Goal: Communication & Community: Connect with others

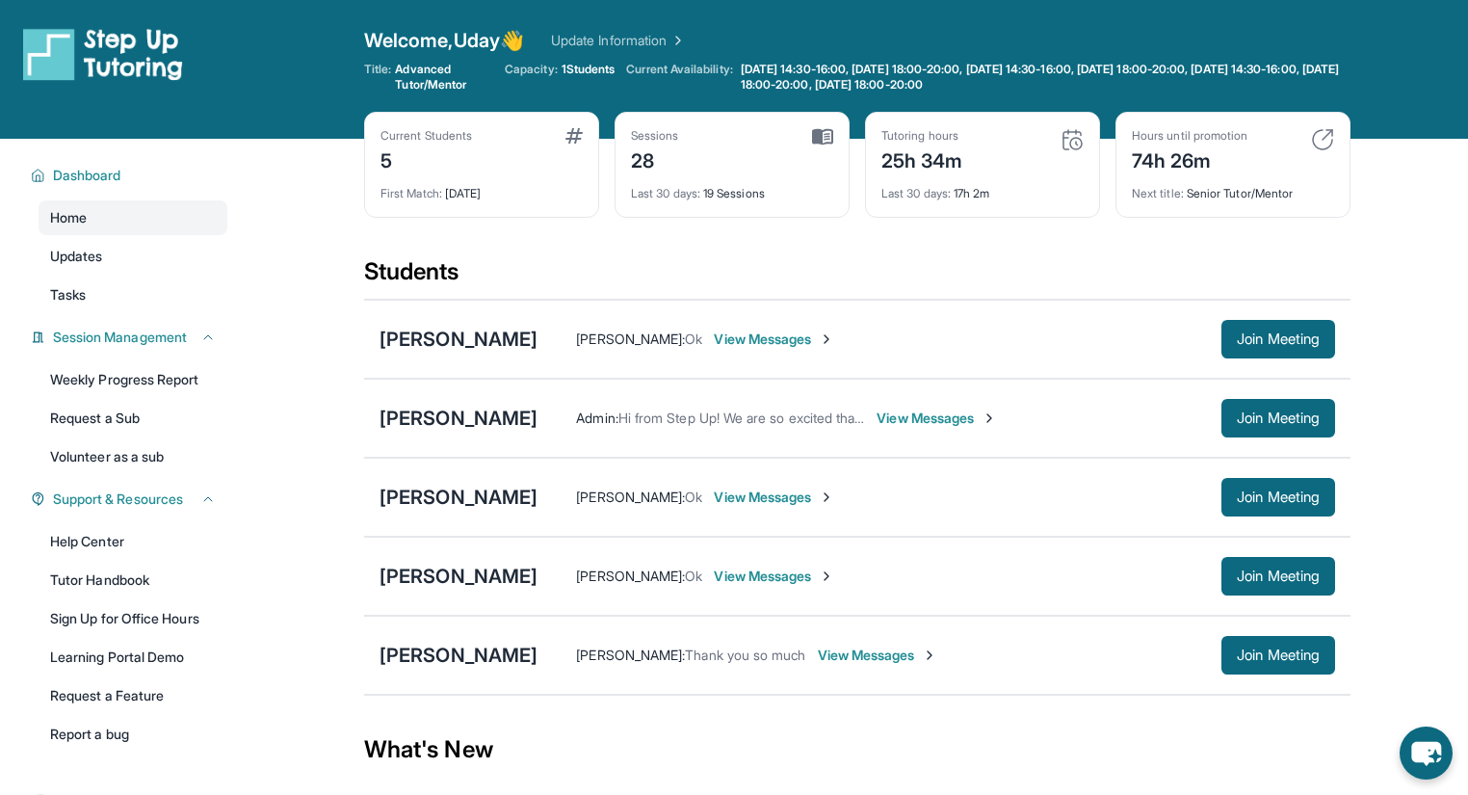
click at [714, 496] on span "View Messages" at bounding box center [774, 497] width 120 height 19
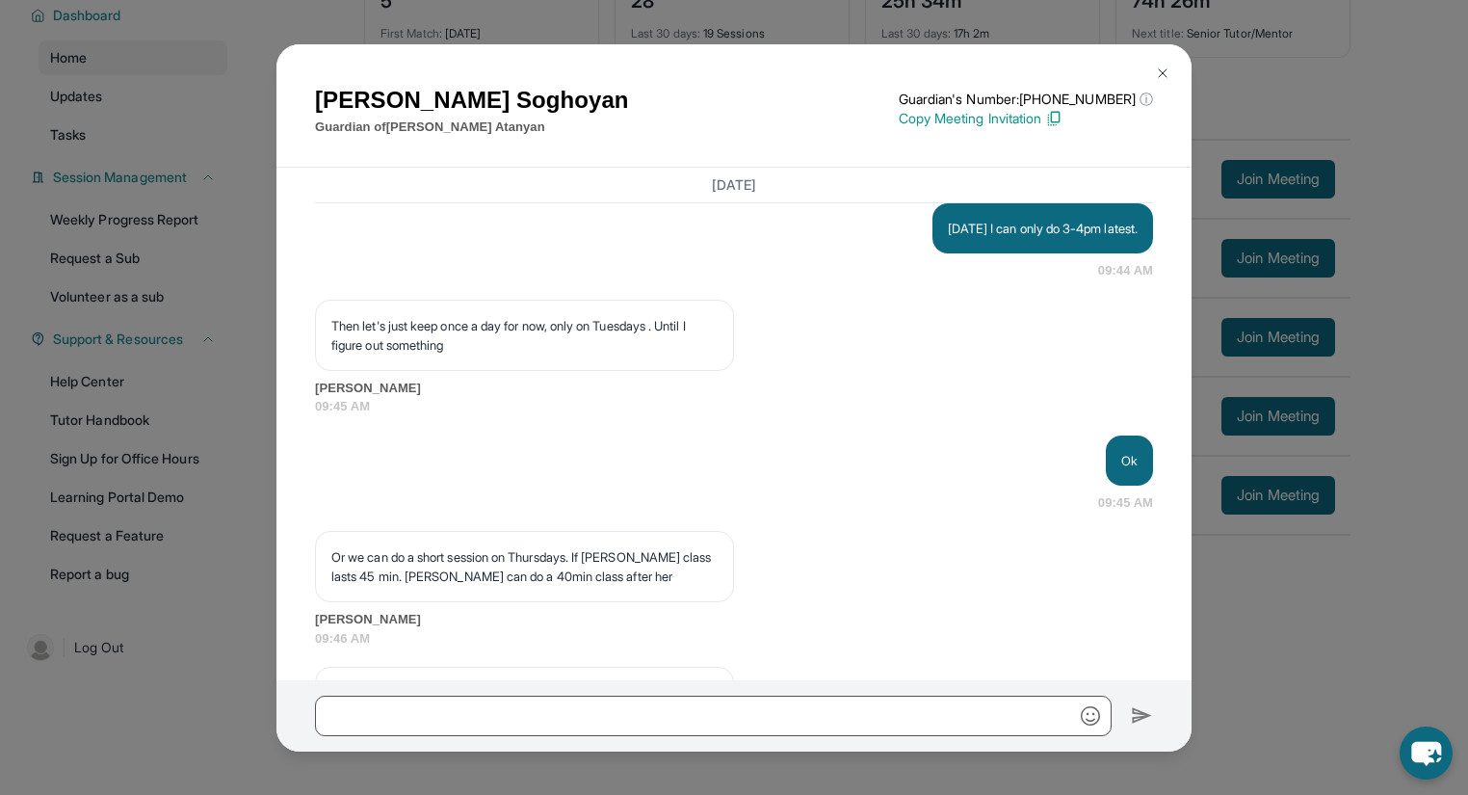
scroll to position [5789, 0]
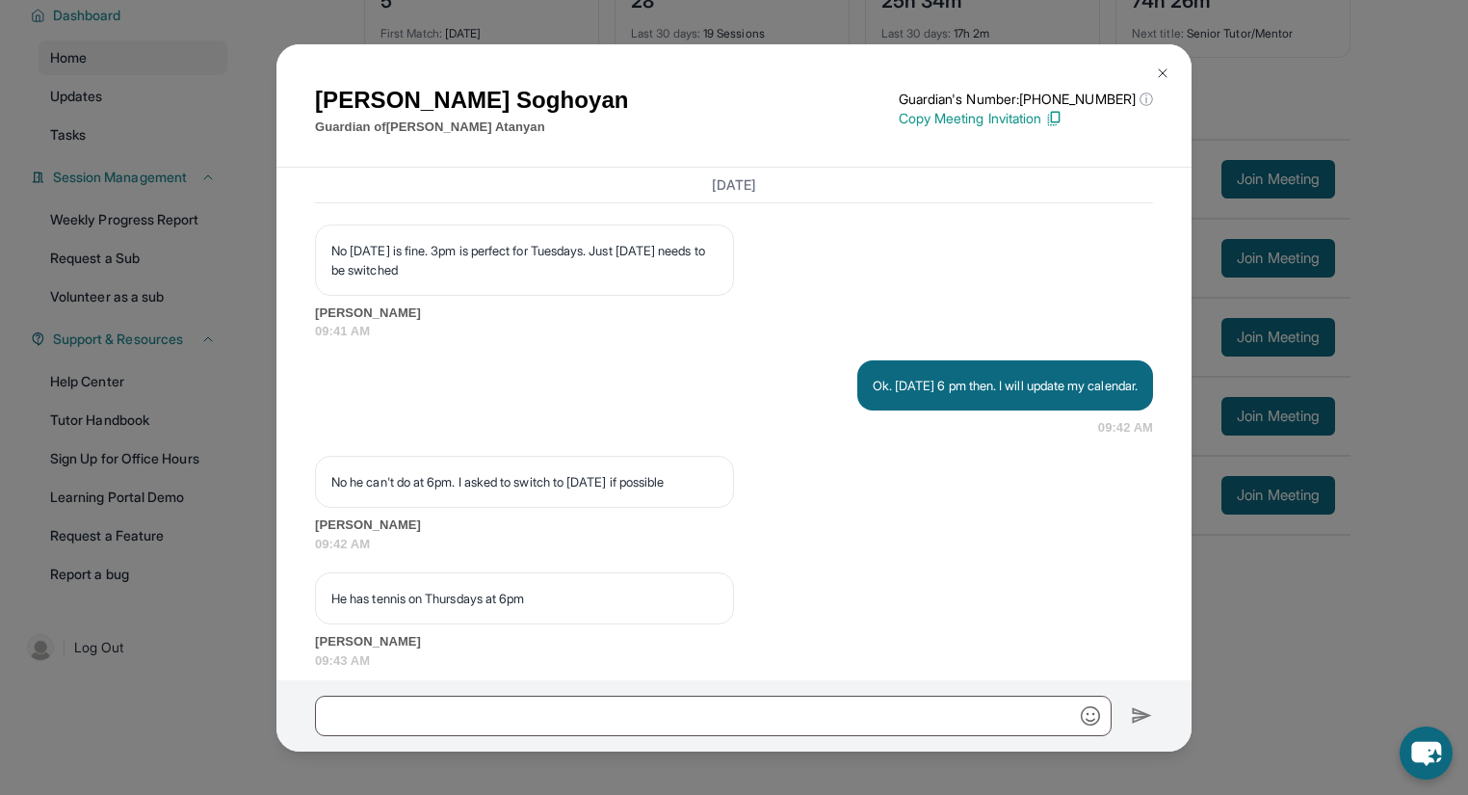
click at [1161, 69] on img at bounding box center [1162, 73] width 15 height 15
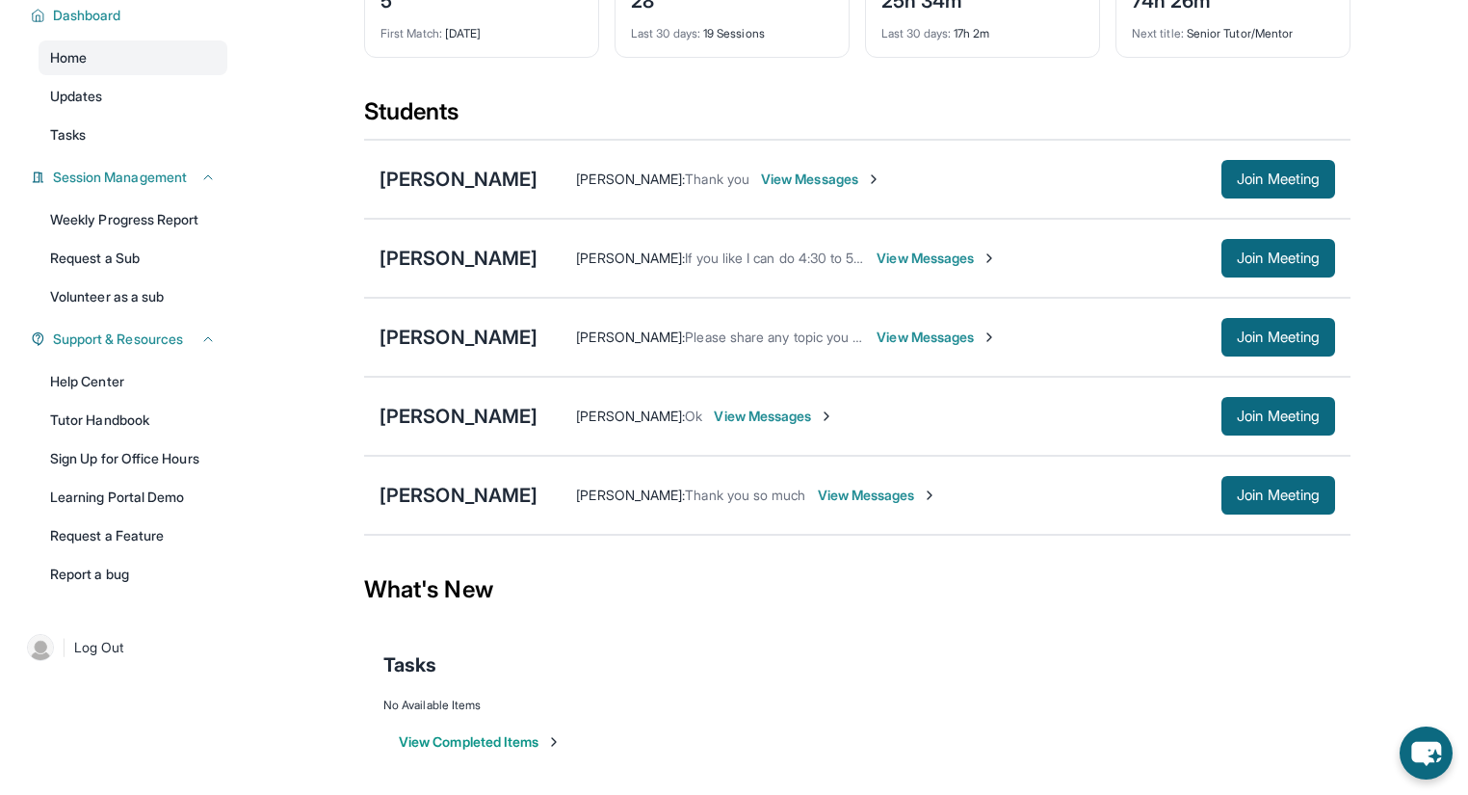
click at [892, 249] on span "View Messages" at bounding box center [937, 258] width 120 height 19
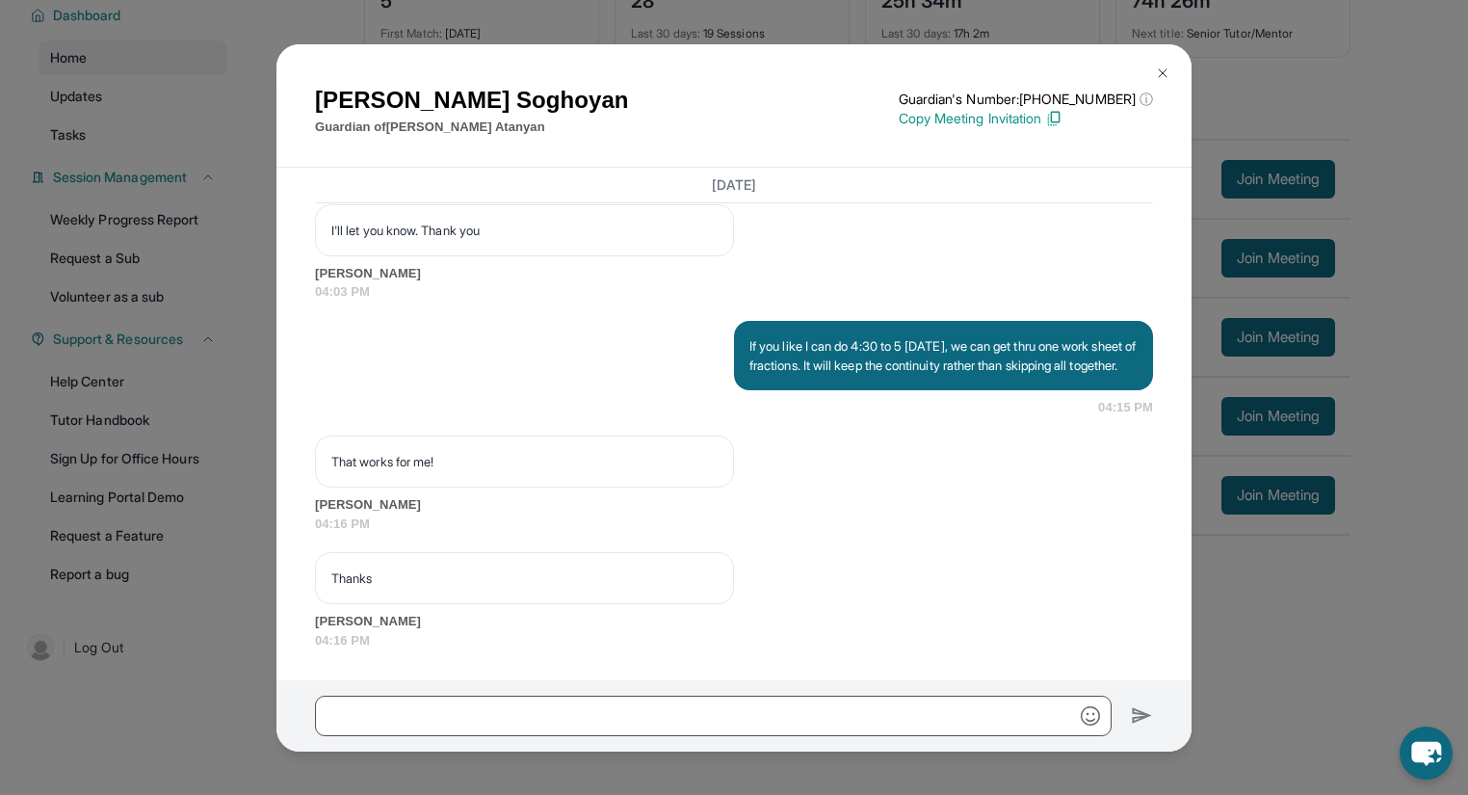
scroll to position [16904, 0]
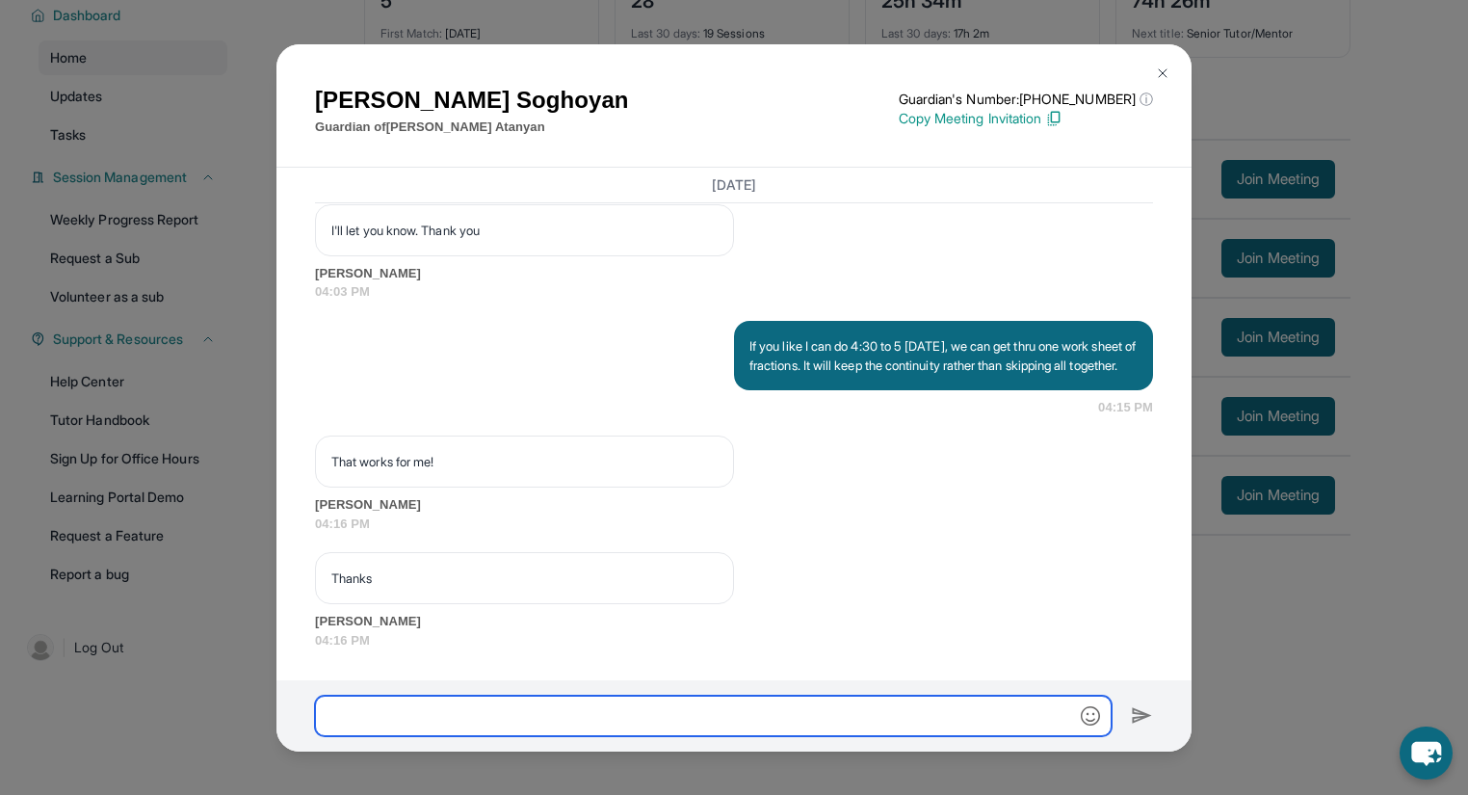
click at [444, 708] on input "text" at bounding box center [713, 716] width 797 height 40
type input "**********"
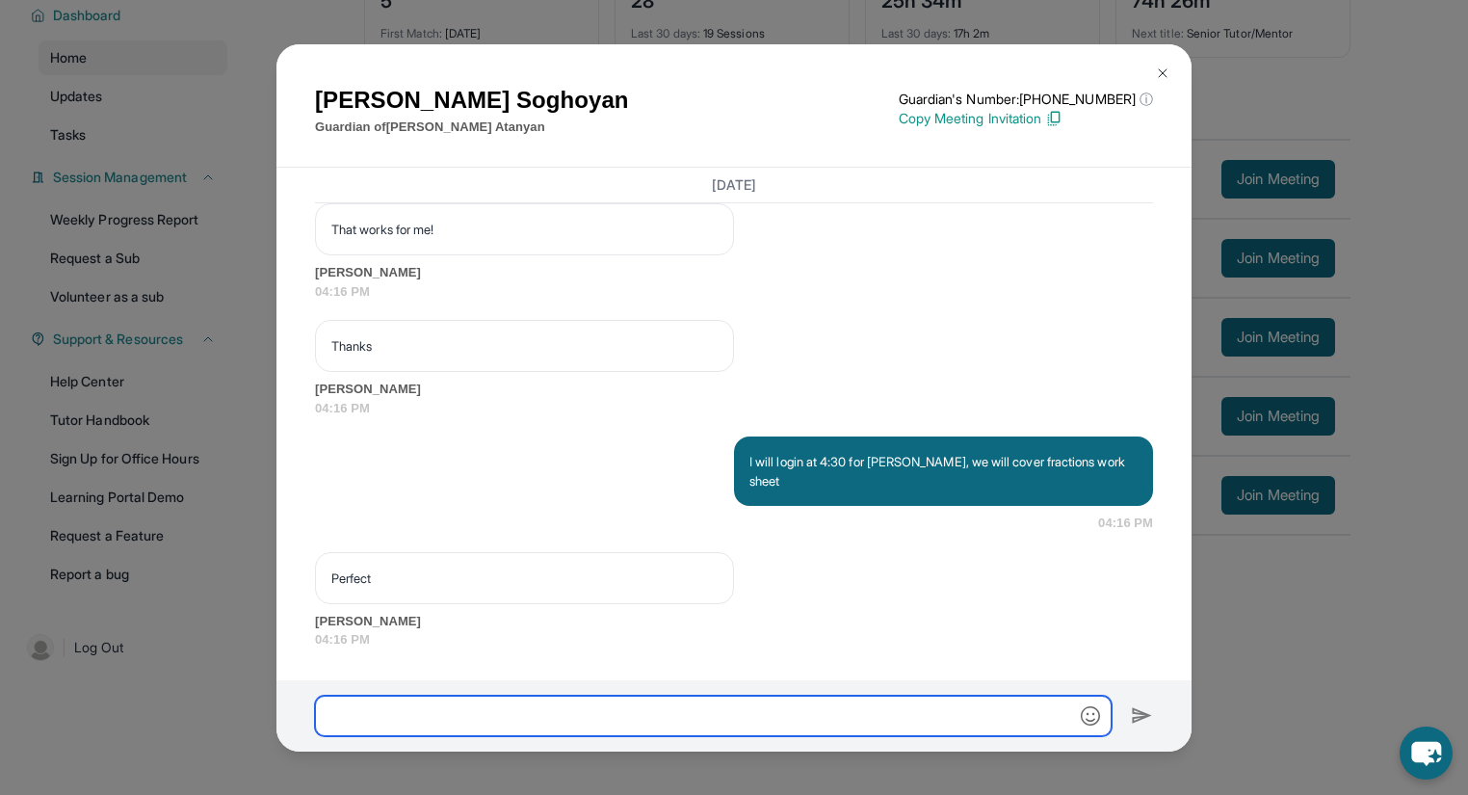
scroll to position [17116, 0]
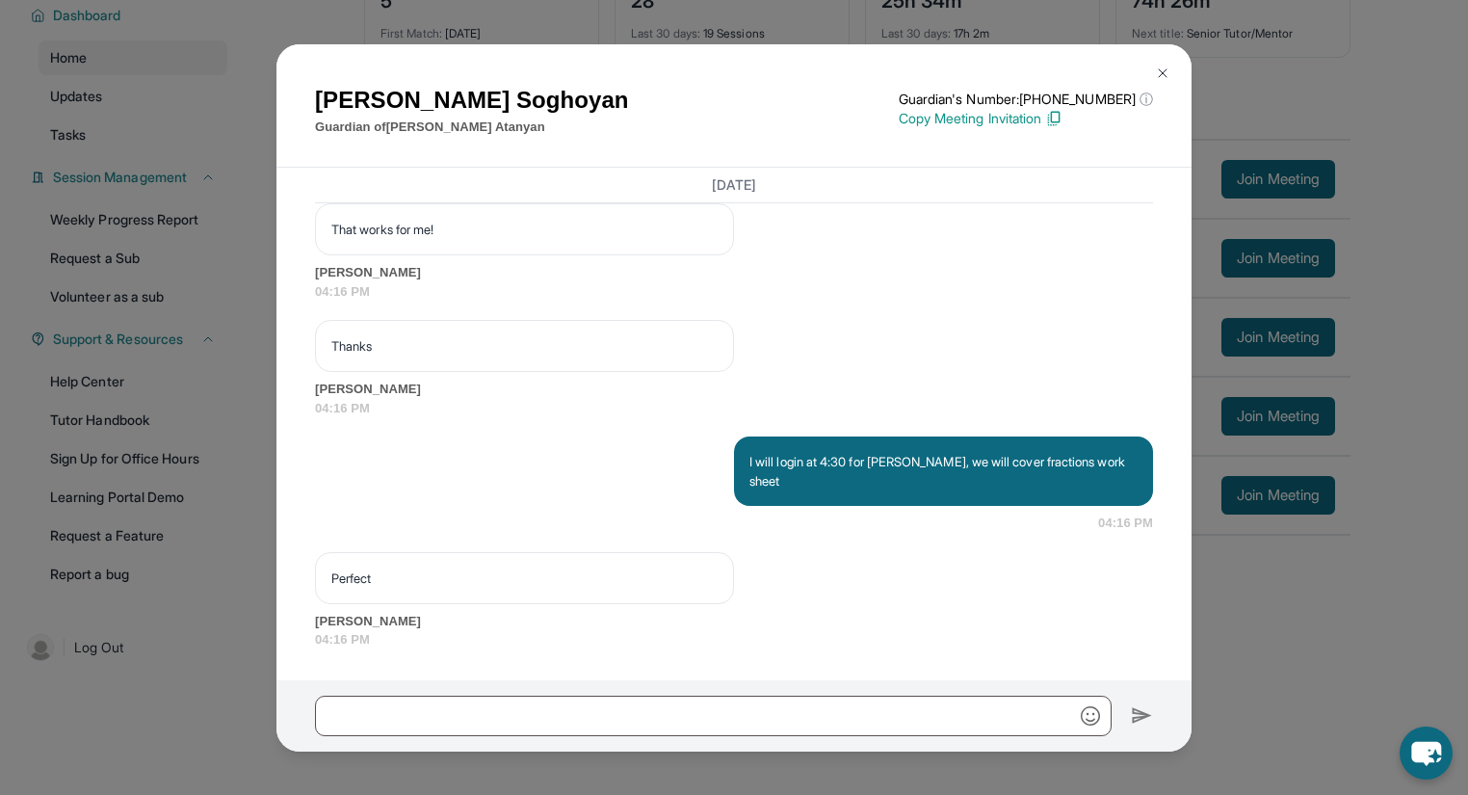
click at [1160, 69] on img at bounding box center [1162, 73] width 15 height 15
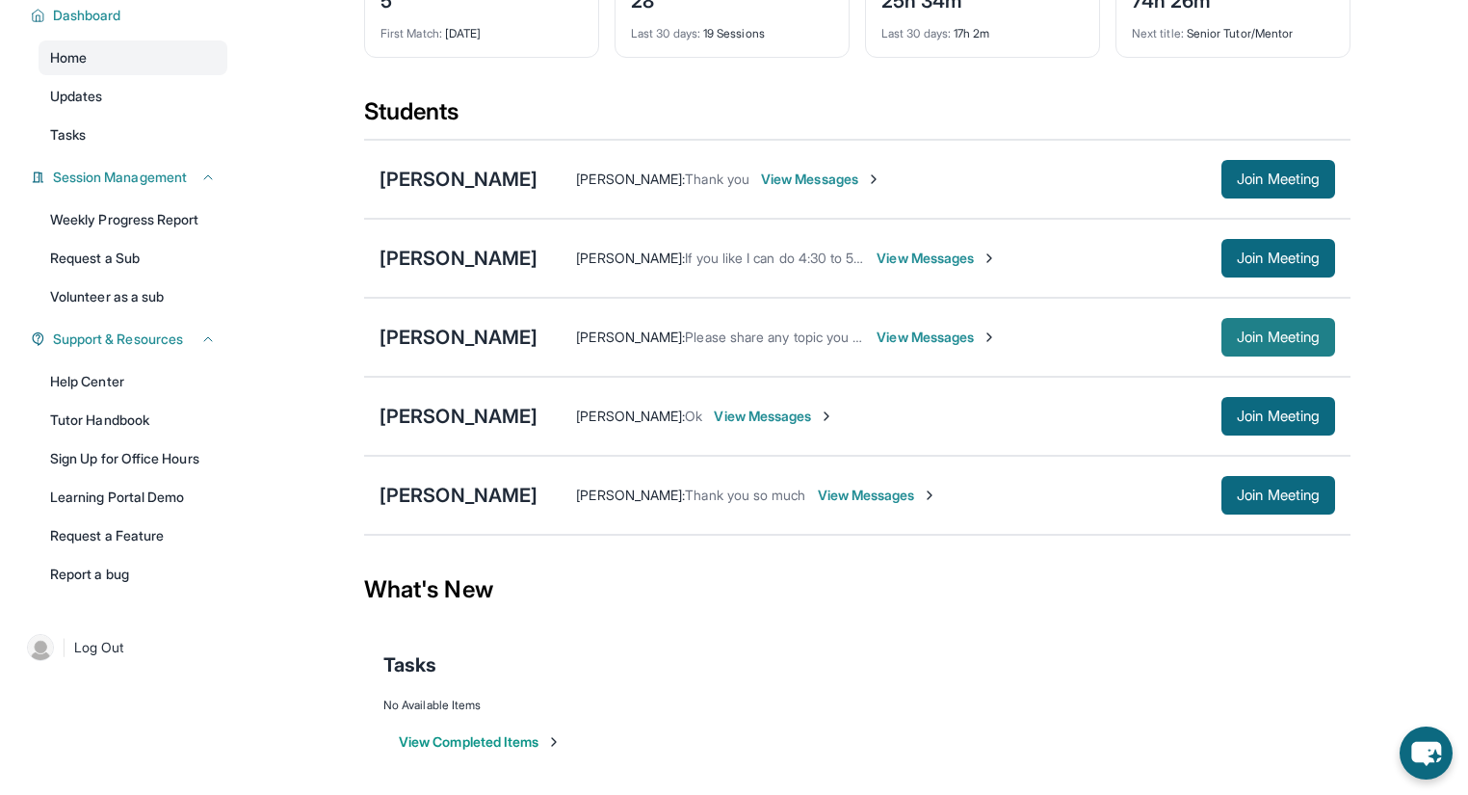
click at [1253, 336] on span "Join Meeting" at bounding box center [1278, 337] width 83 height 12
click at [904, 339] on span "View Messages" at bounding box center [937, 337] width 120 height 19
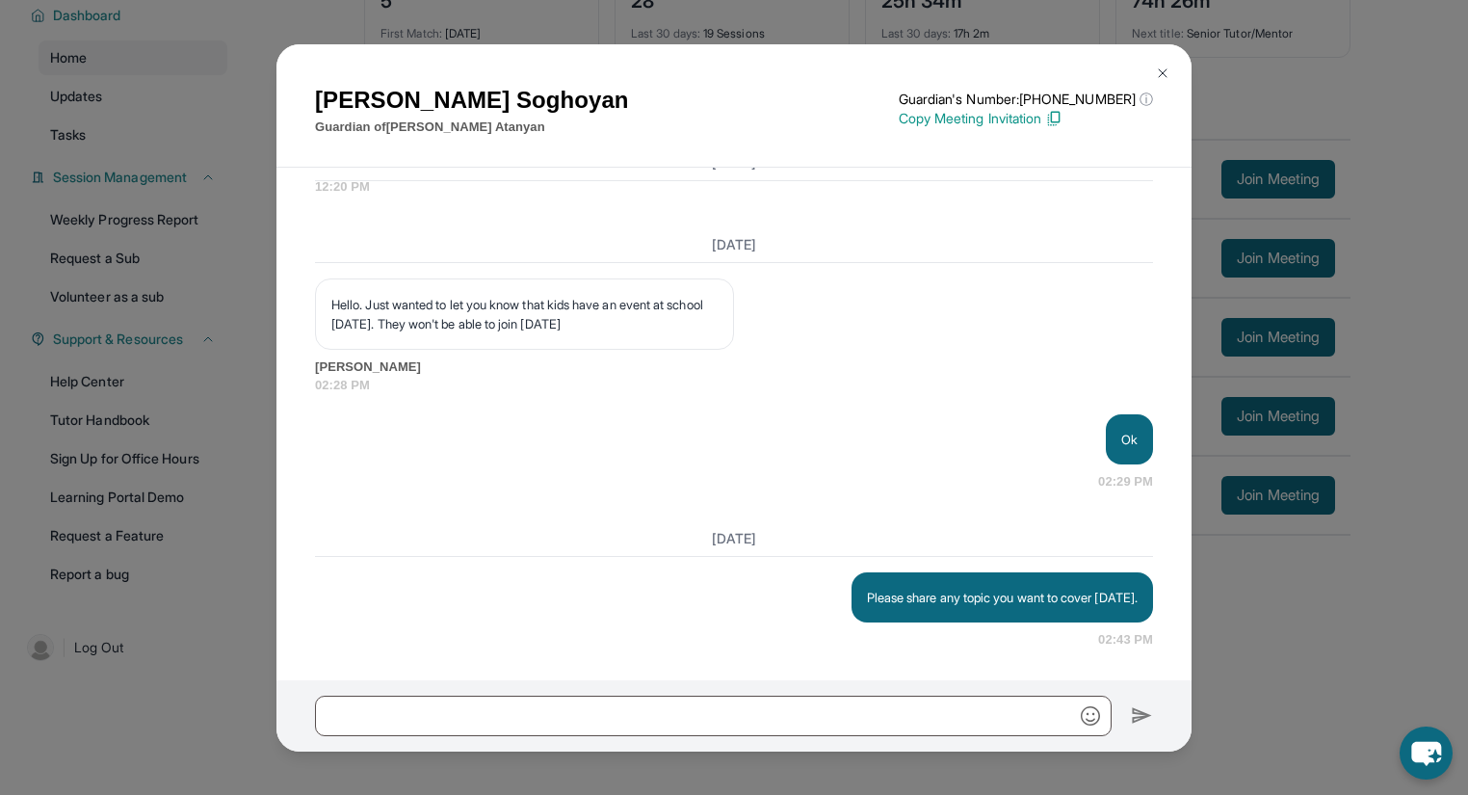
scroll to position [9181, 0]
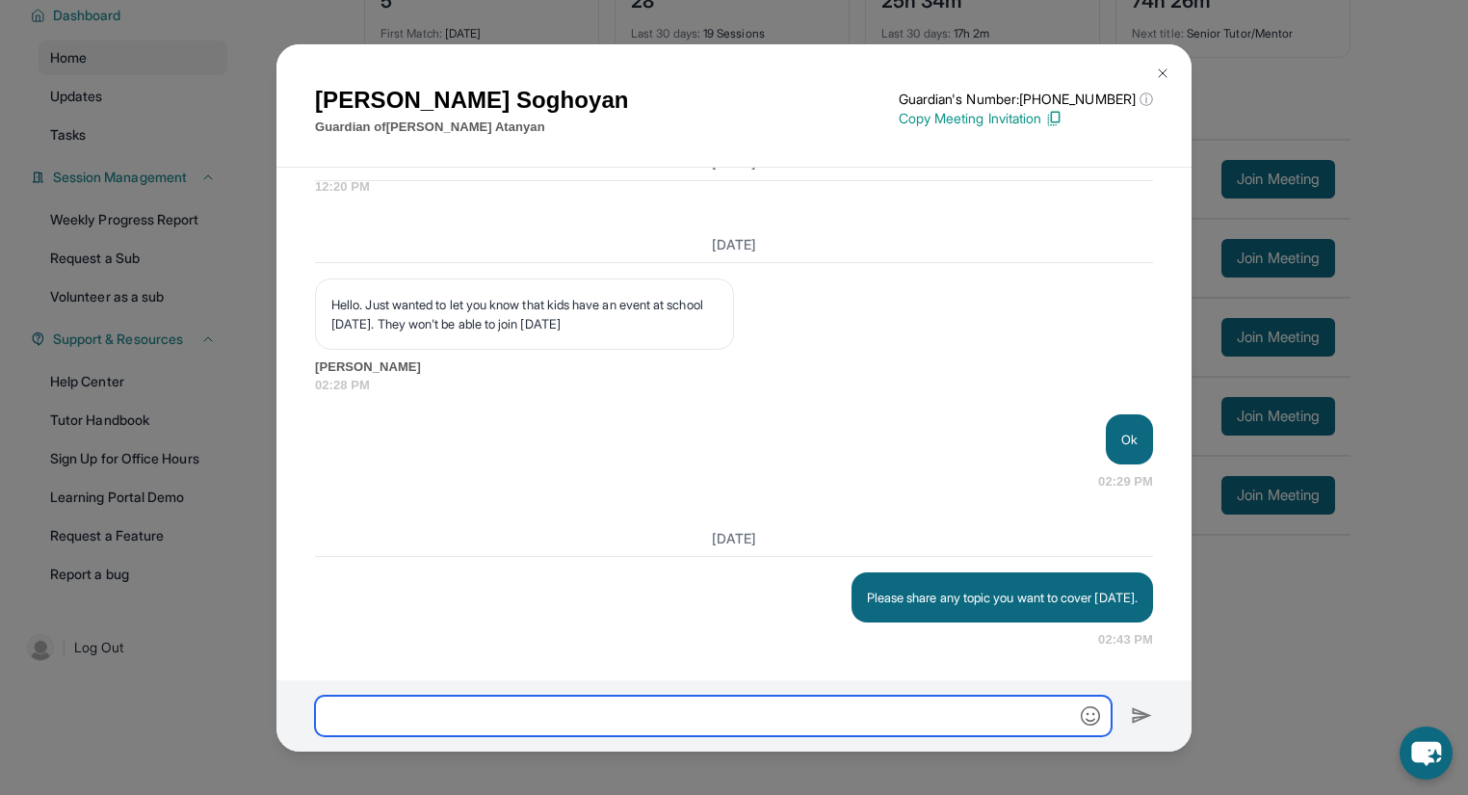
click at [531, 717] on input "text" at bounding box center [713, 716] width 797 height 40
type input "**********"
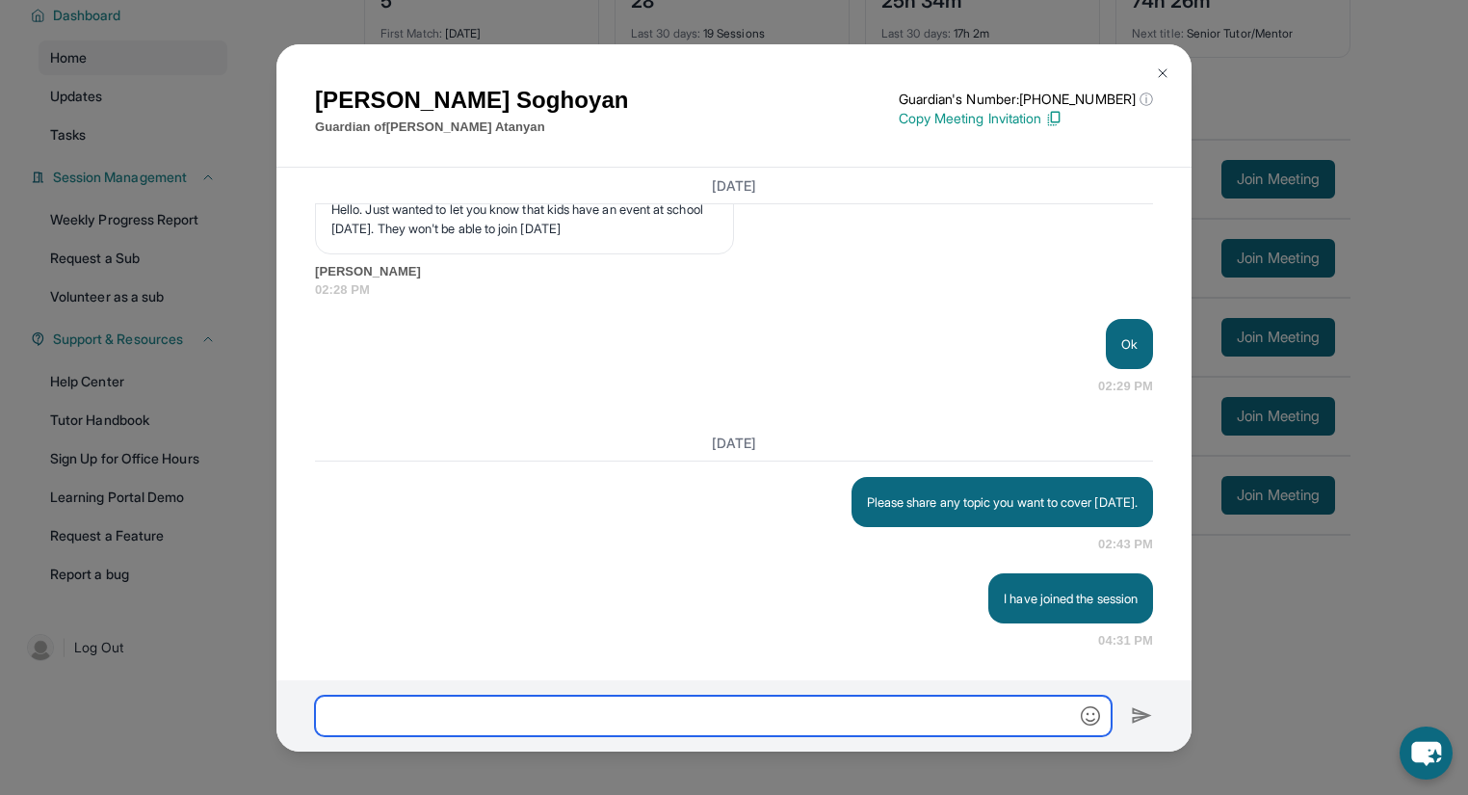
scroll to position [9277, 0]
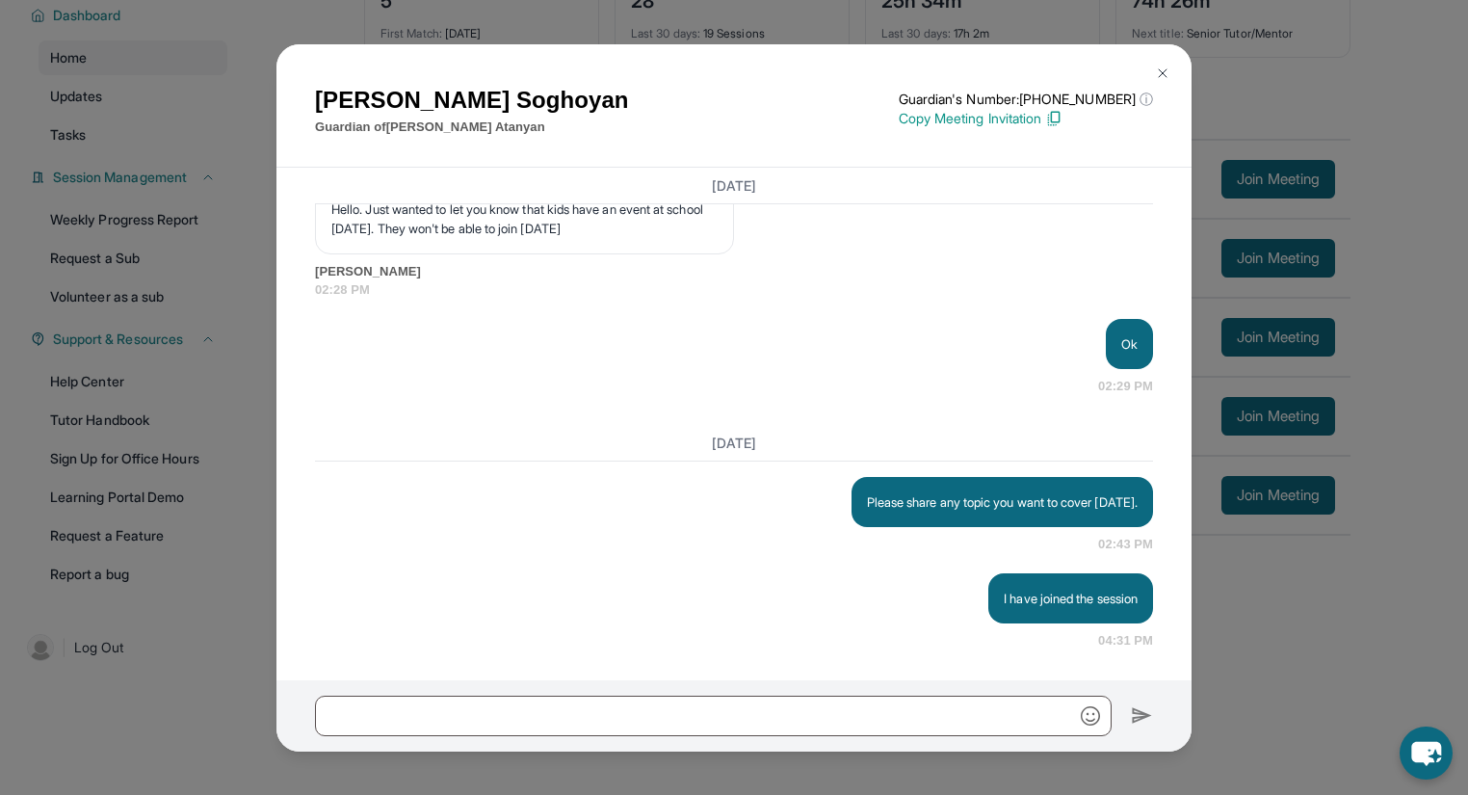
click at [1164, 69] on img at bounding box center [1162, 73] width 15 height 15
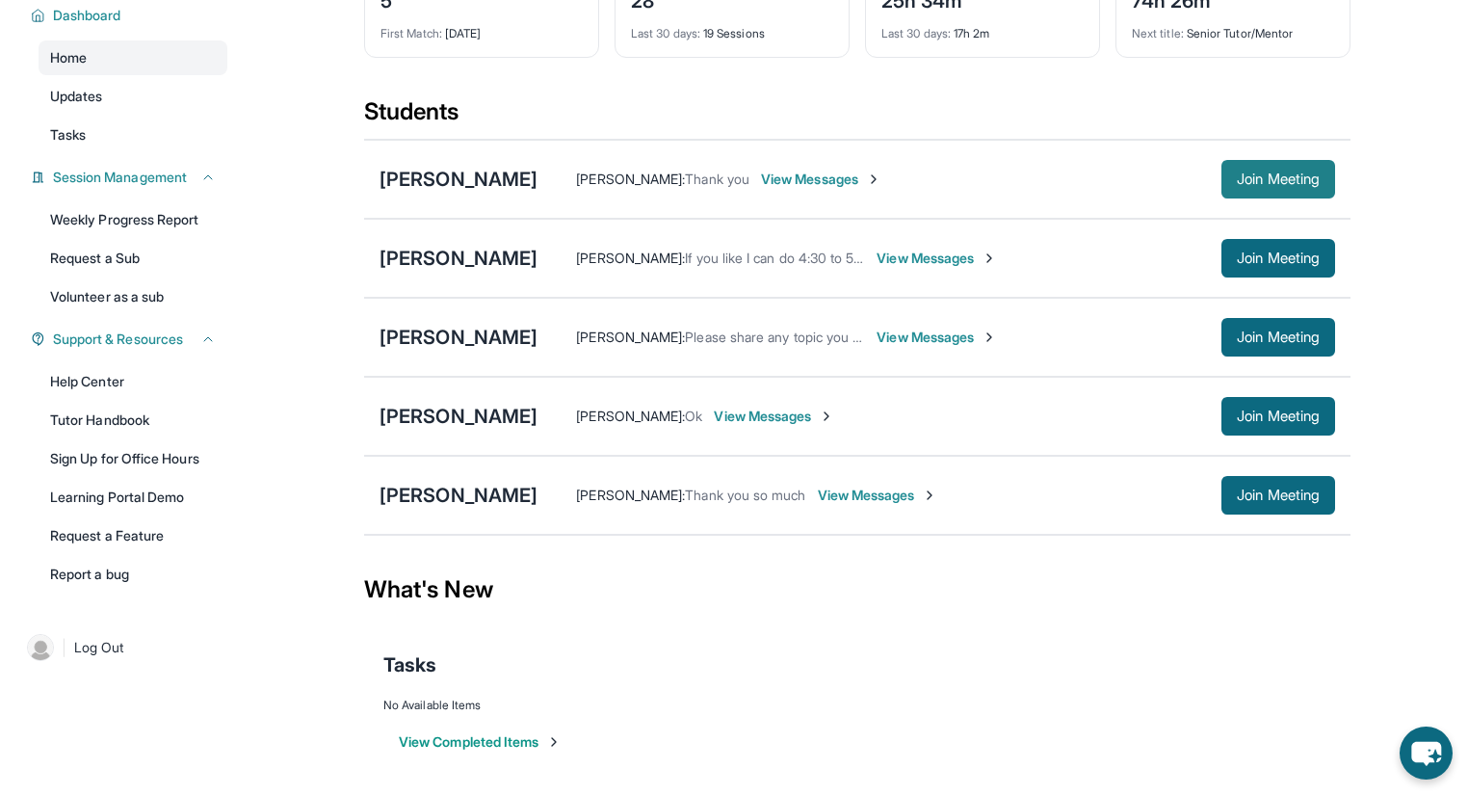
click at [1314, 173] on span "Join Meeting" at bounding box center [1278, 179] width 83 height 12
click at [1275, 178] on span "Join Meeting" at bounding box center [1278, 179] width 83 height 12
click at [1273, 173] on span "Join Meeting" at bounding box center [1278, 179] width 83 height 12
click at [450, 175] on div "[PERSON_NAME]" at bounding box center [459, 179] width 158 height 27
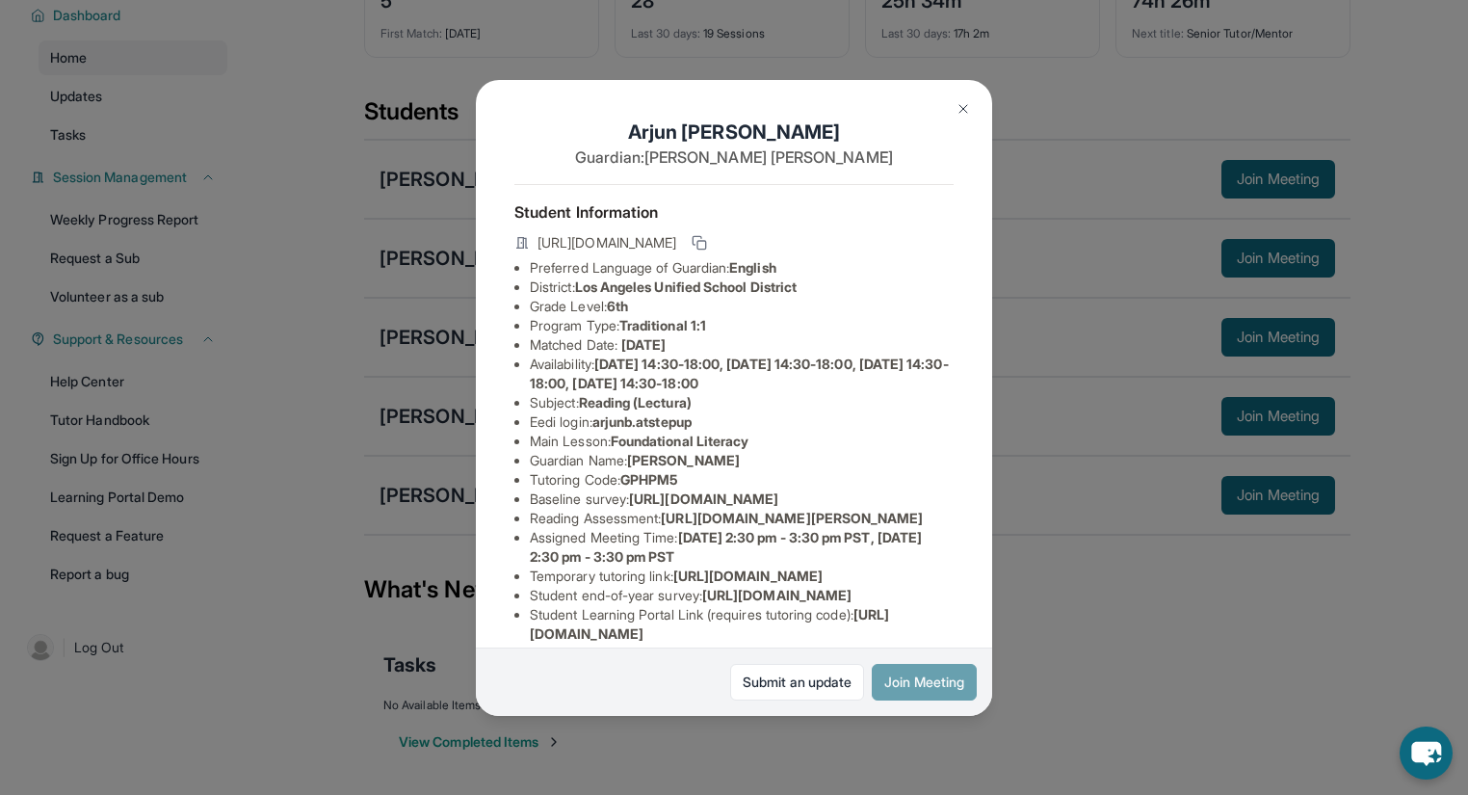
click at [928, 674] on button "Join Meeting" at bounding box center [924, 682] width 105 height 37
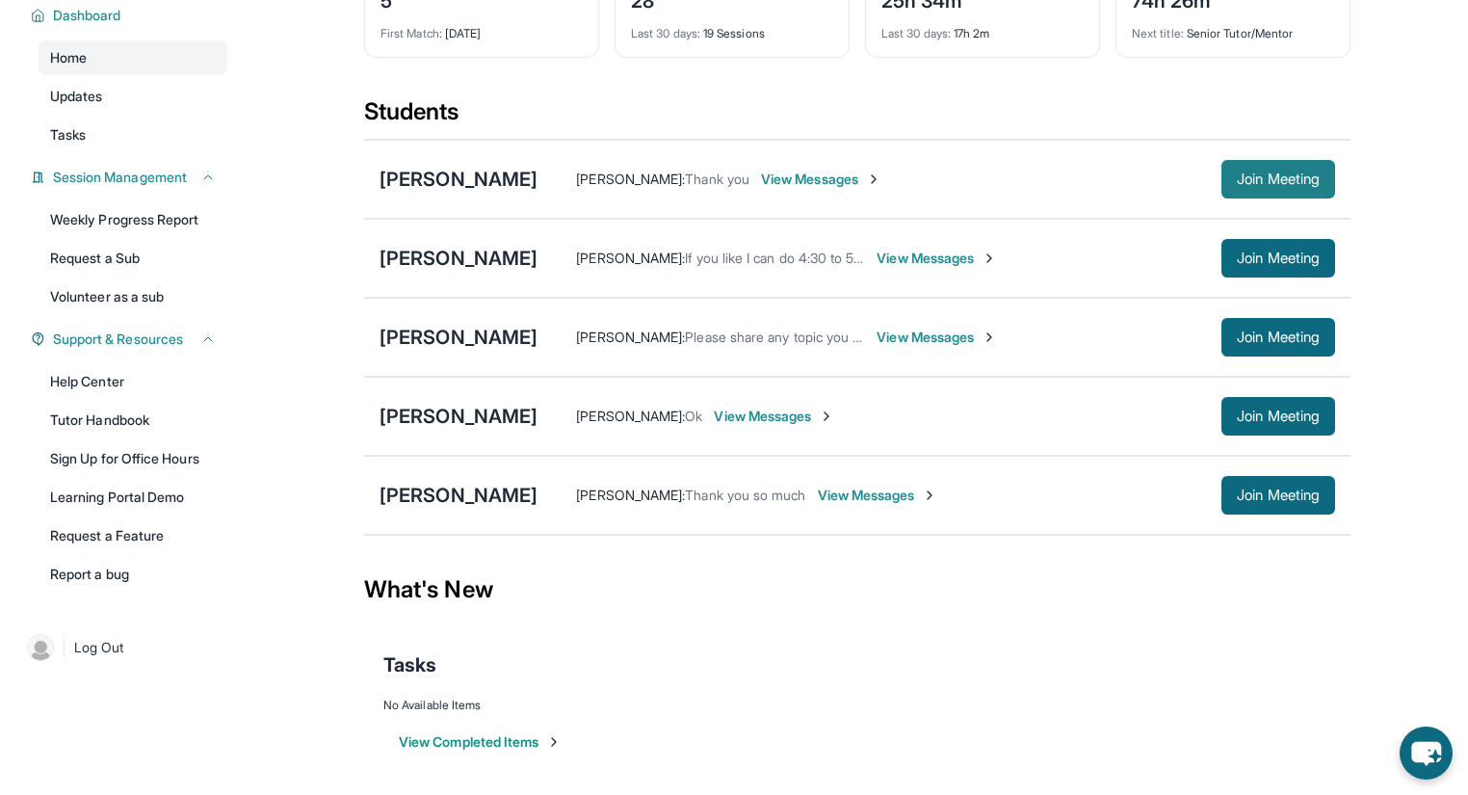
click at [1276, 163] on button "Join Meeting" at bounding box center [1279, 179] width 114 height 39
click at [814, 181] on span "View Messages" at bounding box center [821, 179] width 120 height 19
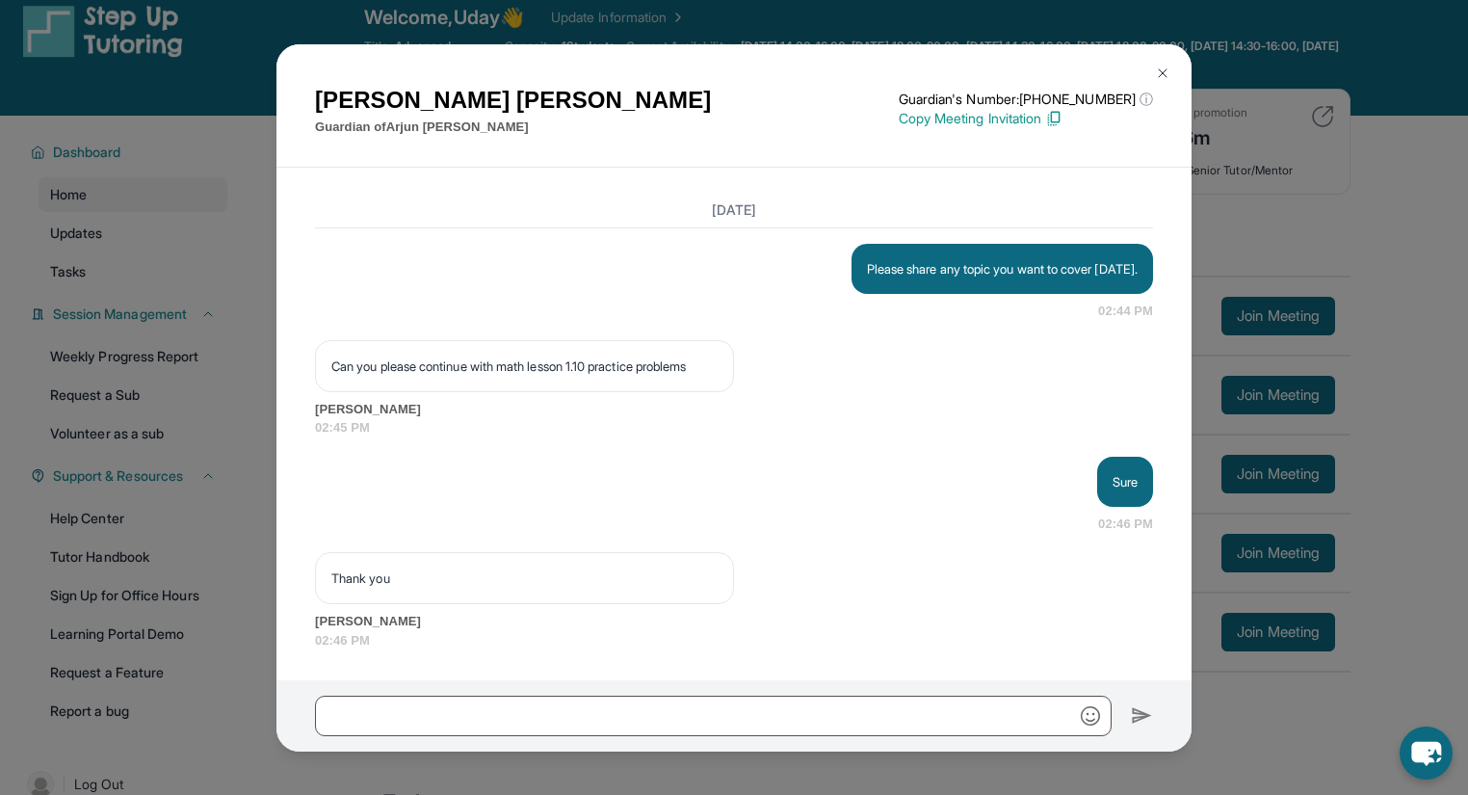
scroll to position [0, 0]
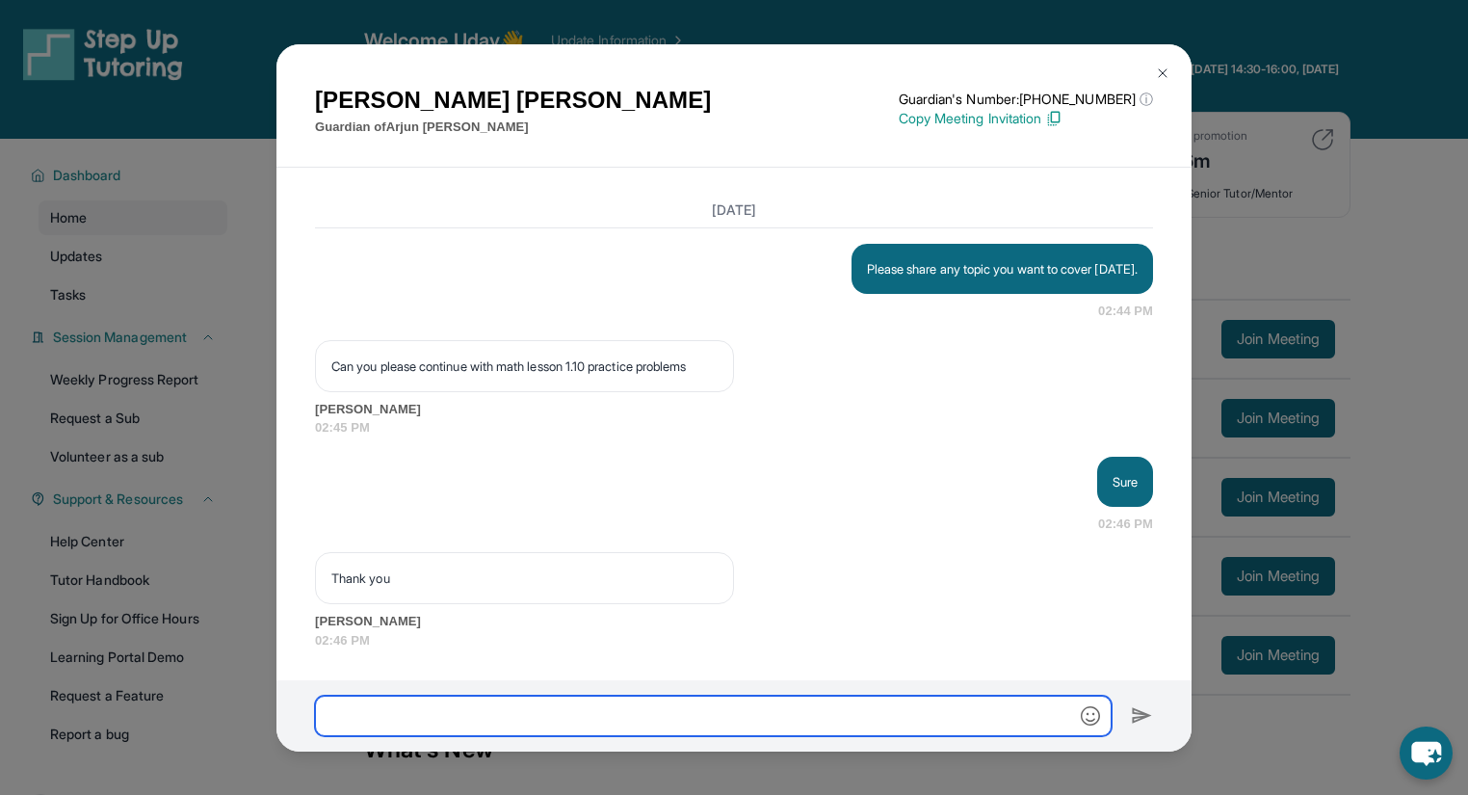
click at [388, 720] on input "text" at bounding box center [713, 716] width 797 height 40
type input "**********"
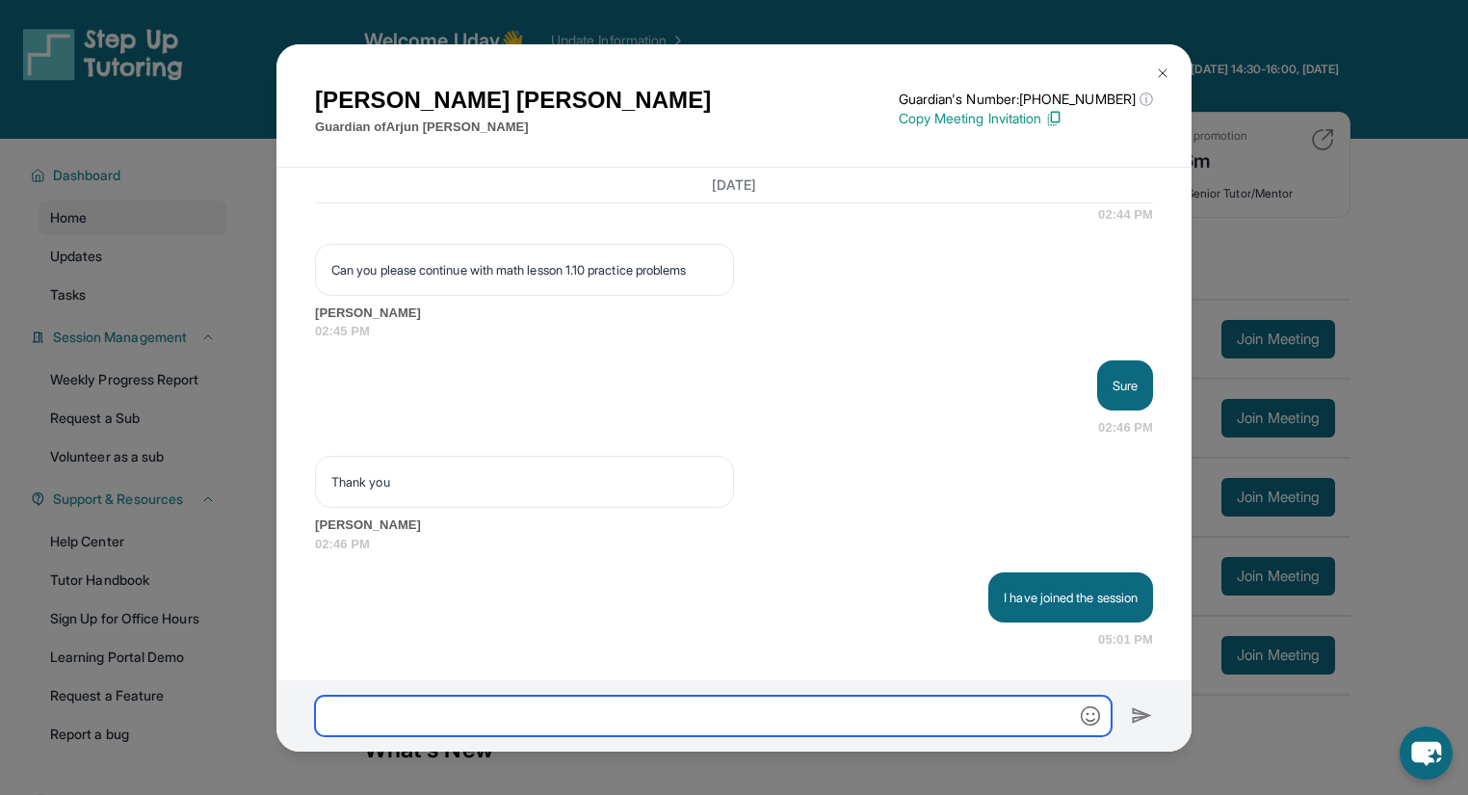
scroll to position [26532, 0]
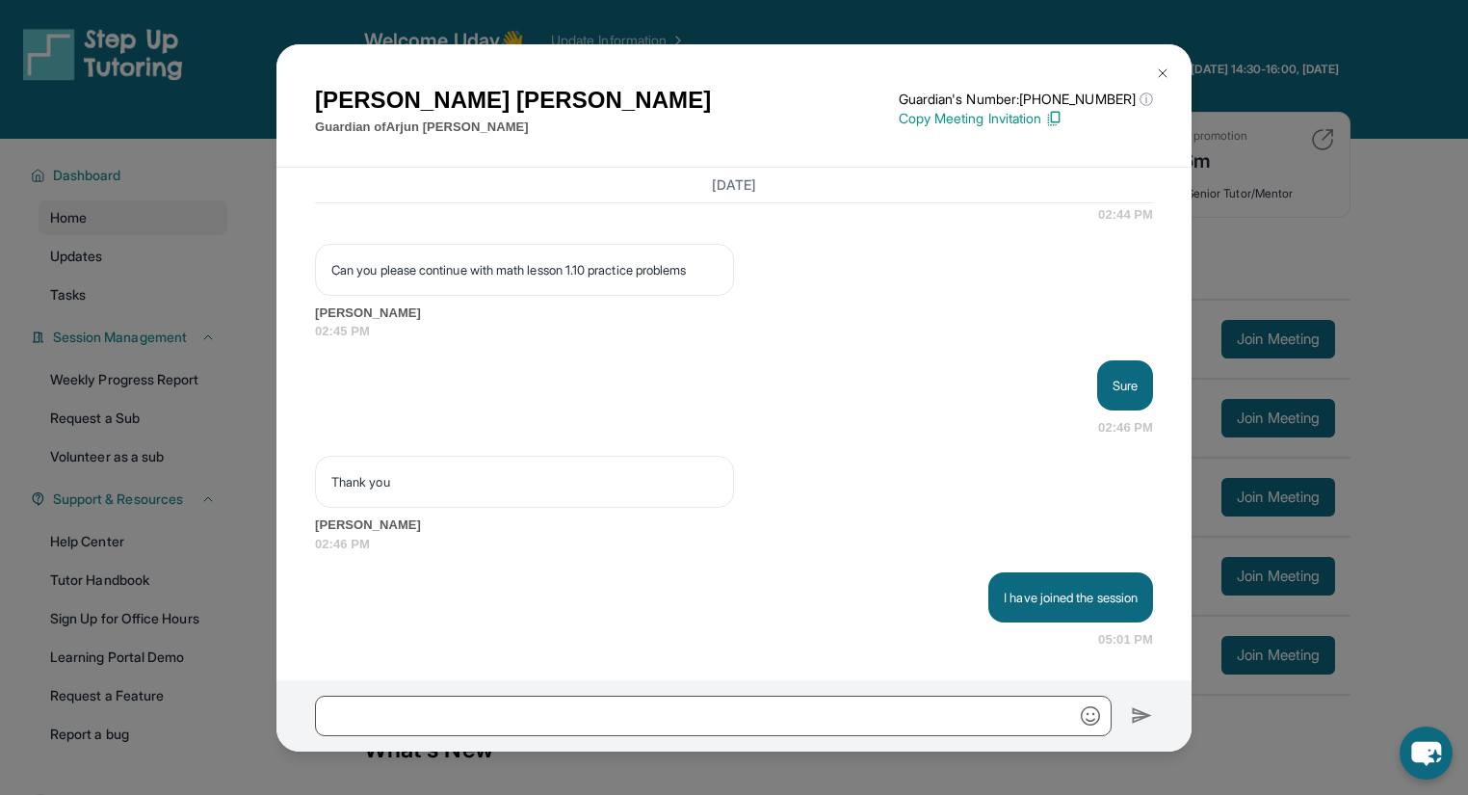
click at [1175, 67] on button at bounding box center [1163, 73] width 39 height 39
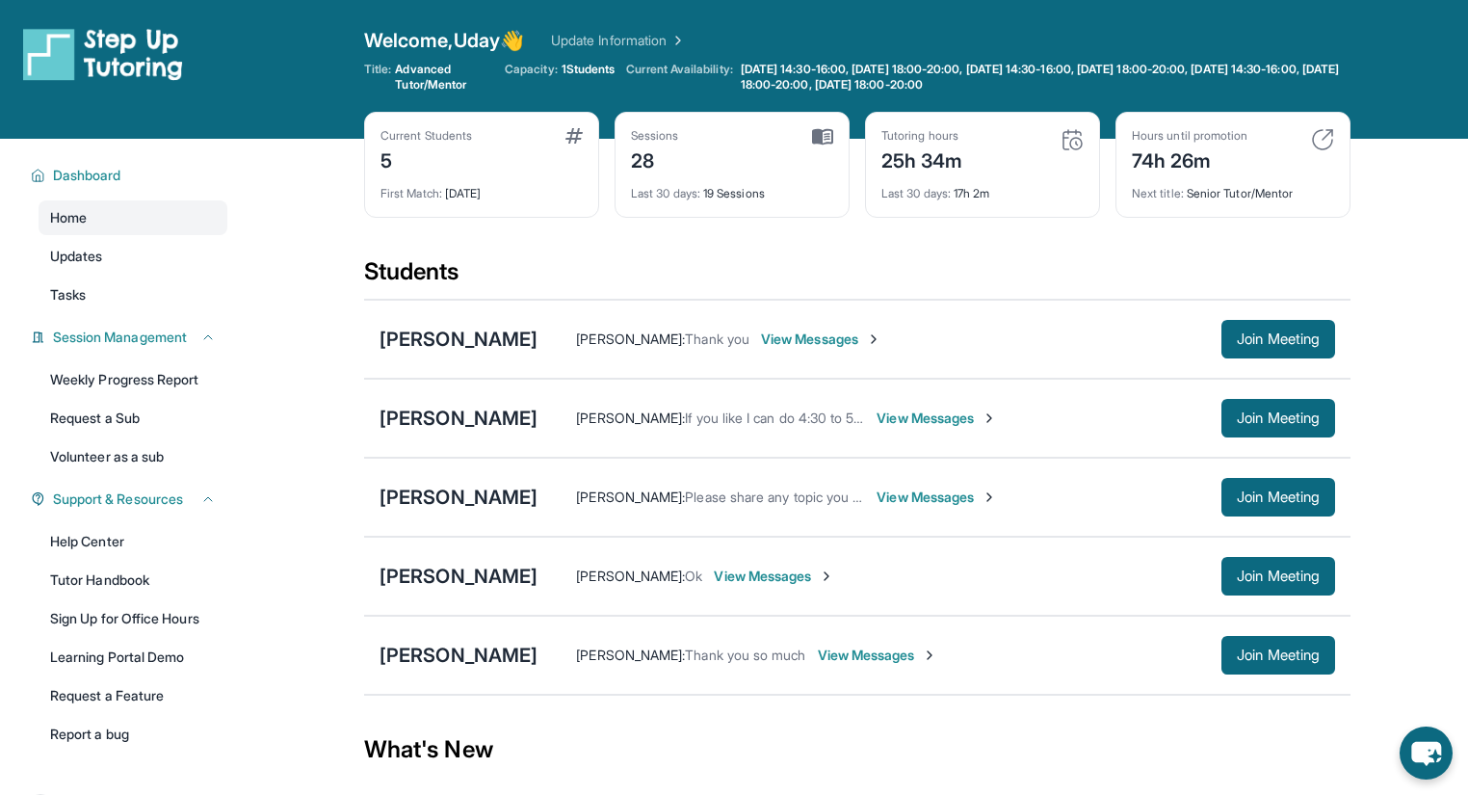
click at [820, 338] on span "View Messages" at bounding box center [821, 339] width 120 height 19
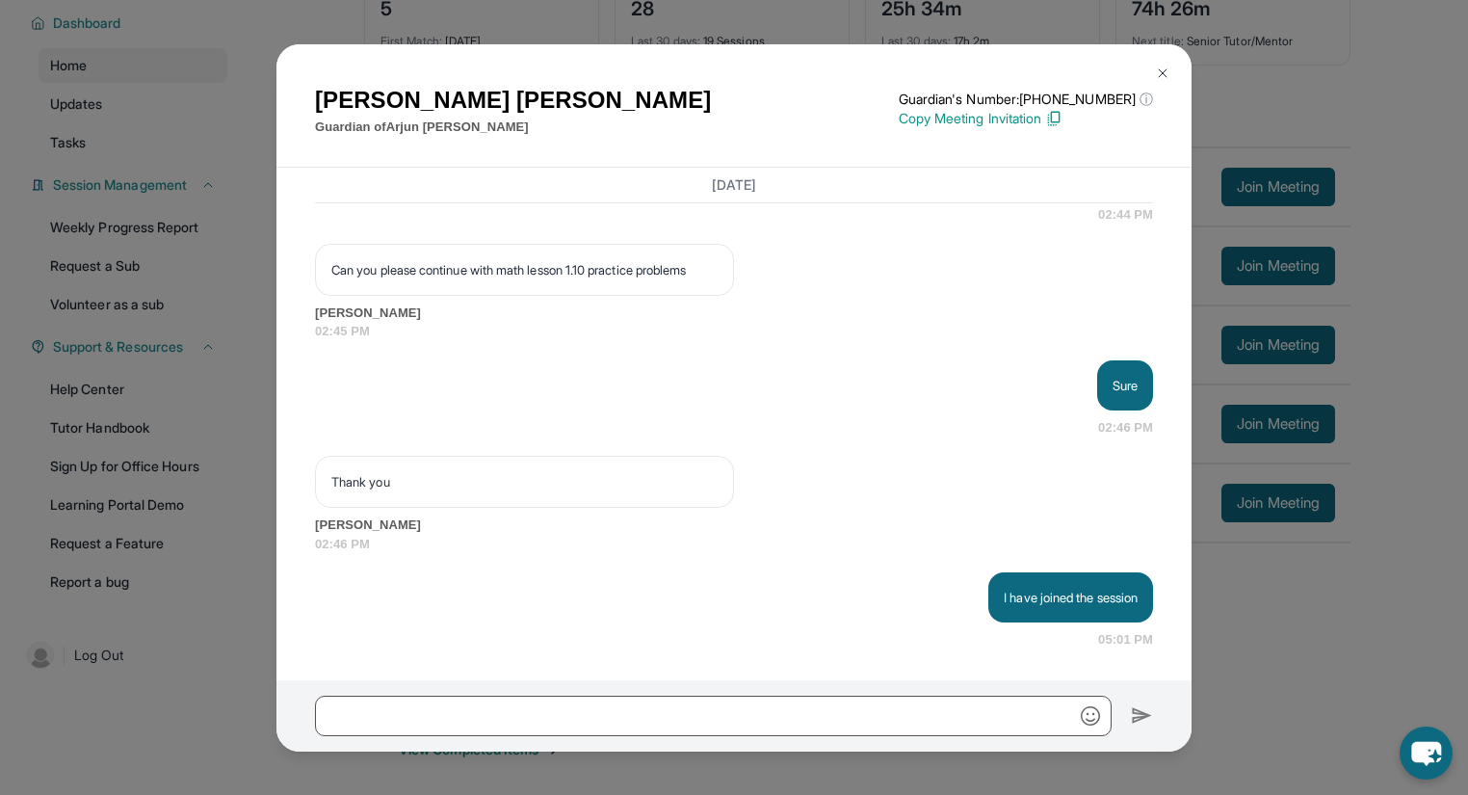
scroll to position [154, 0]
click at [1168, 69] on img at bounding box center [1162, 73] width 15 height 15
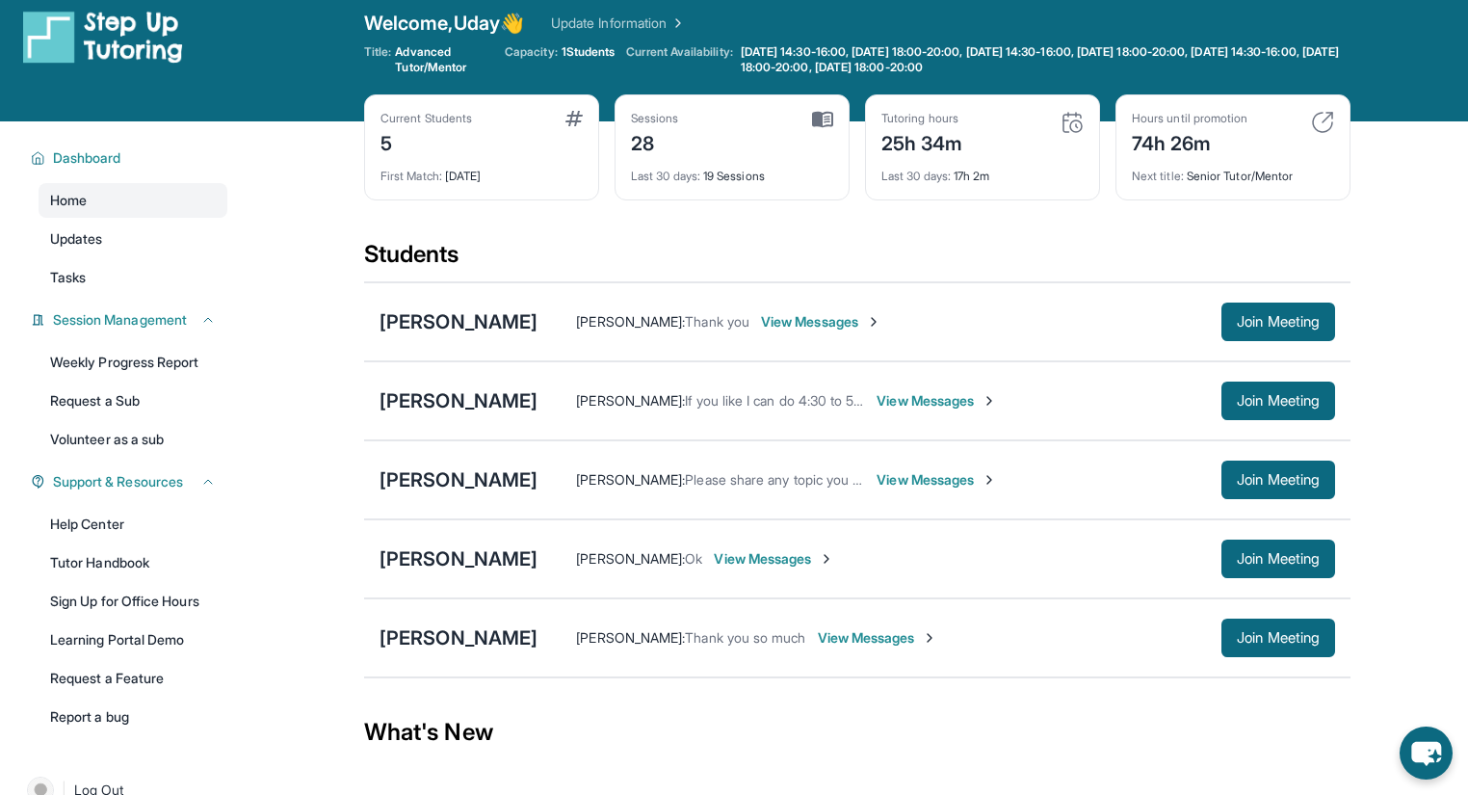
scroll to position [0, 0]
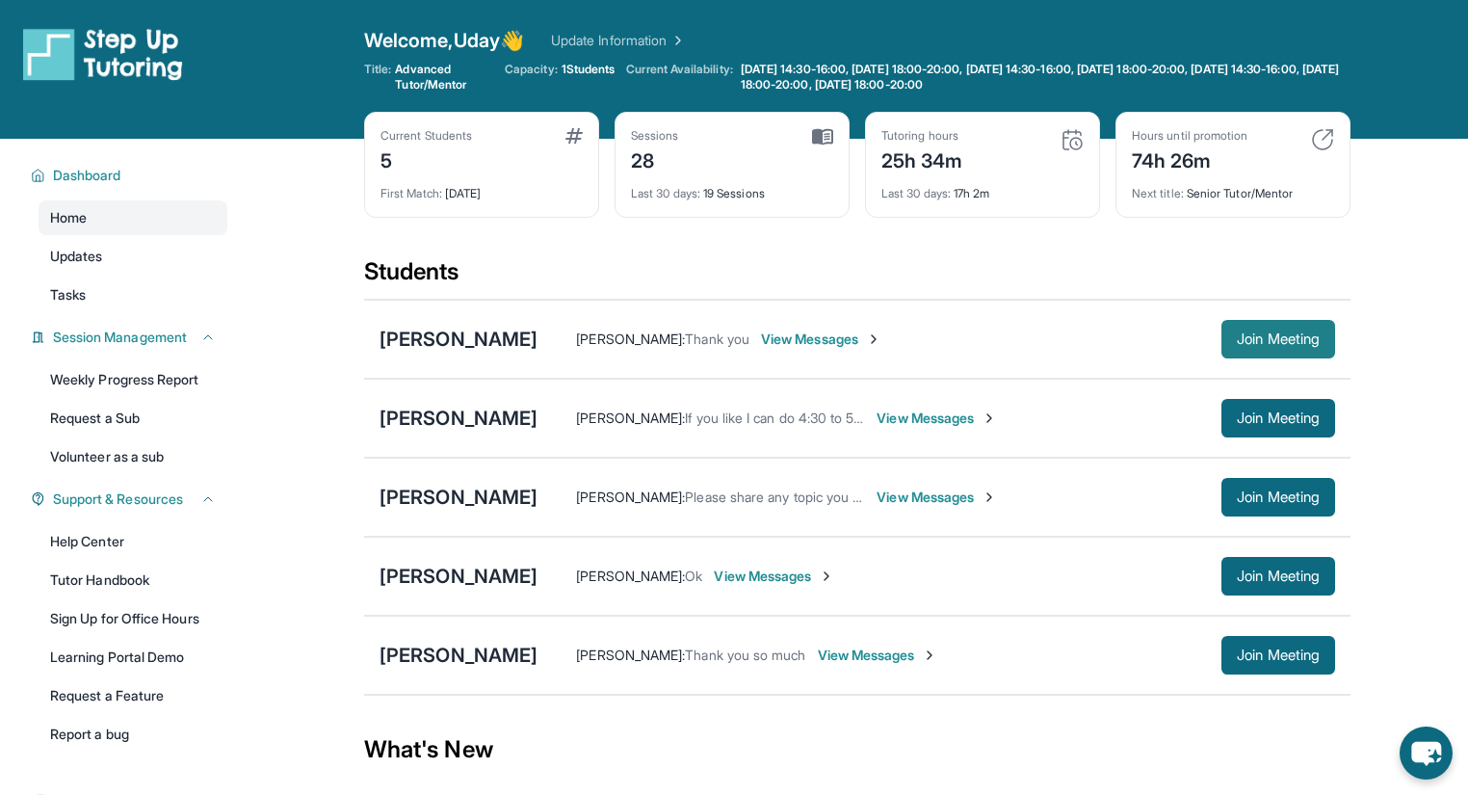
click at [1276, 337] on span "Join Meeting" at bounding box center [1278, 339] width 83 height 12
